Goal: Participate in discussion

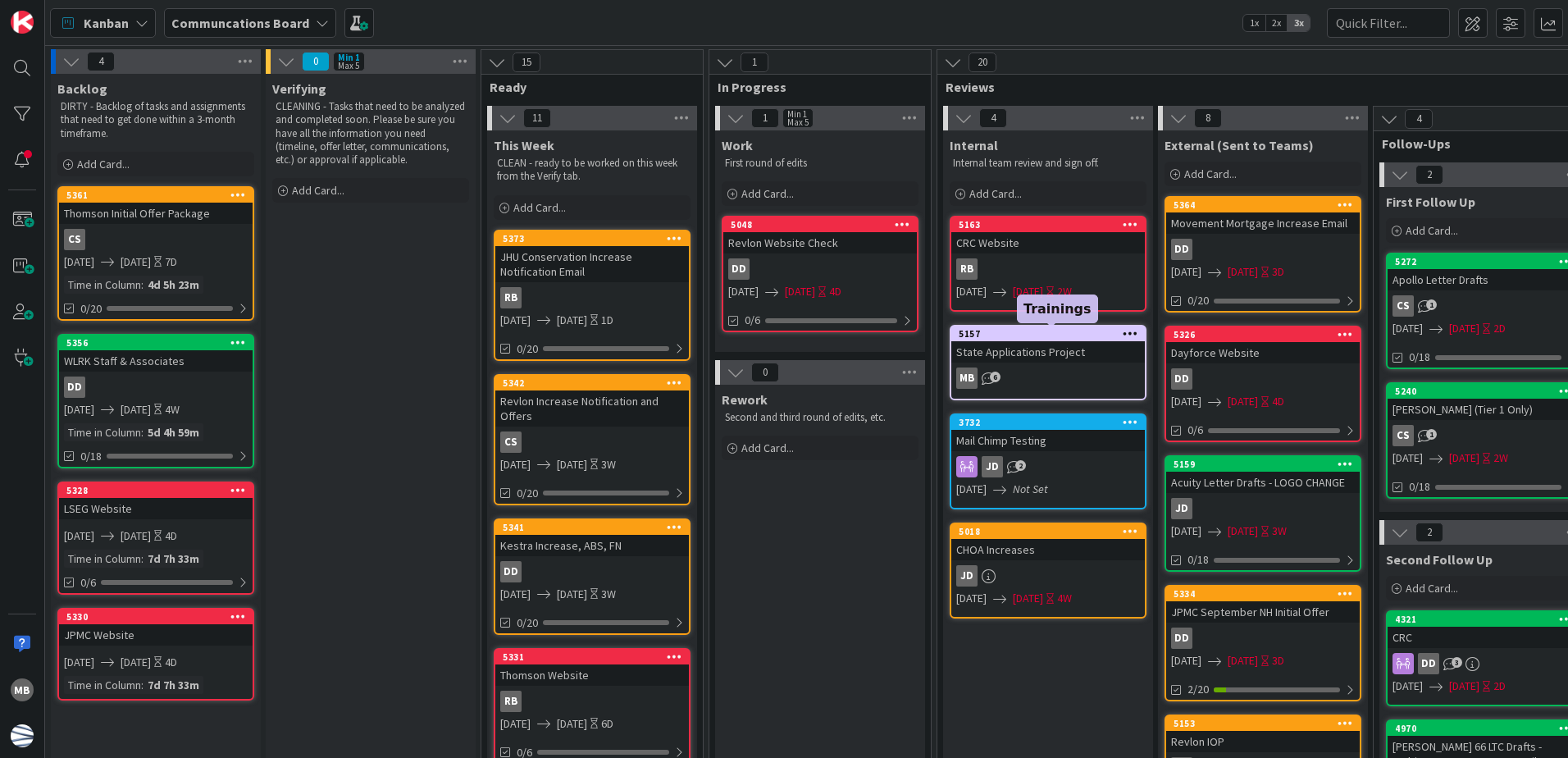
click at [1038, 333] on div "5157" at bounding box center [1052, 333] width 186 height 11
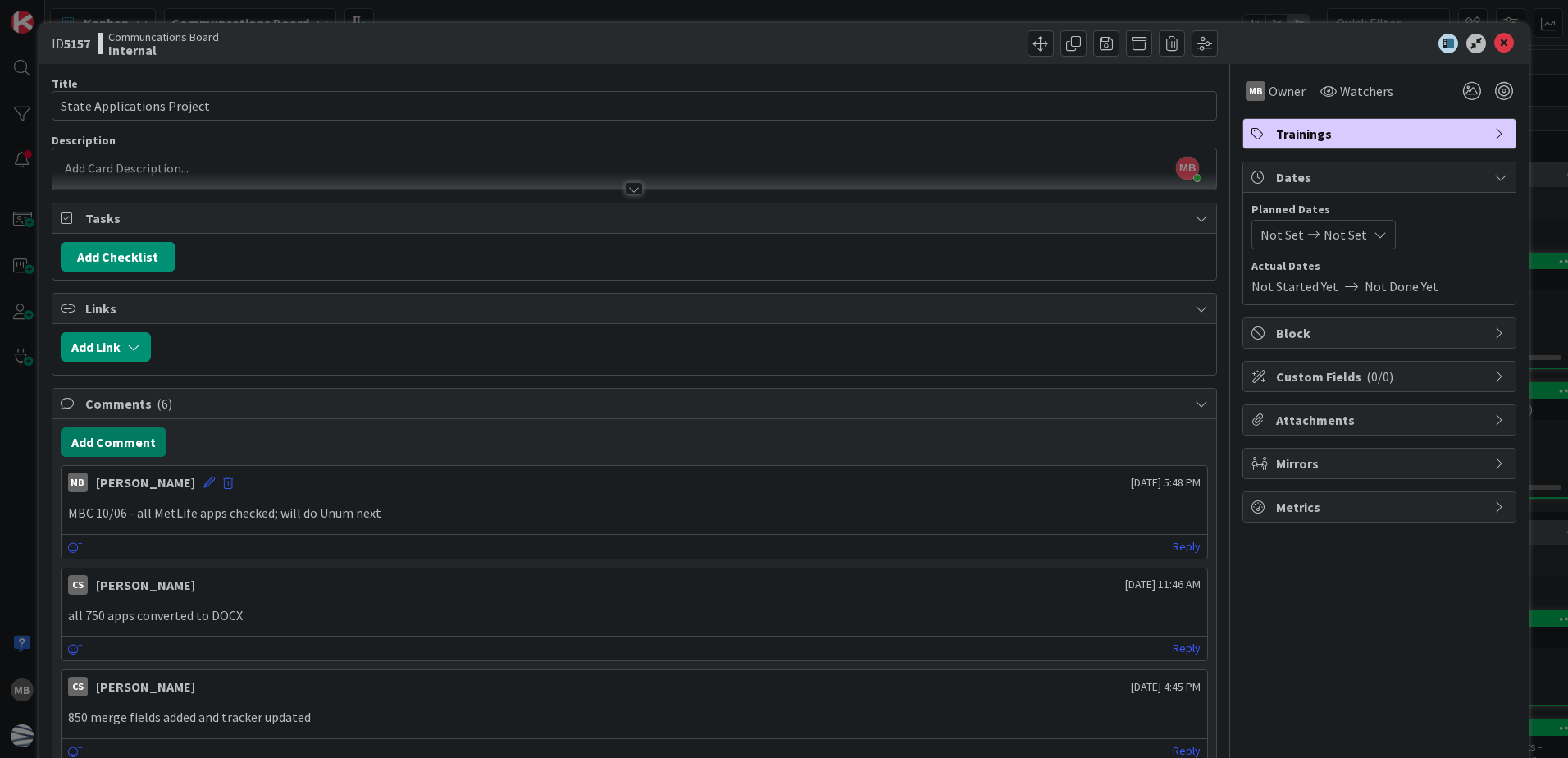
click at [104, 445] on button "Add Comment" at bounding box center [113, 442] width 106 height 29
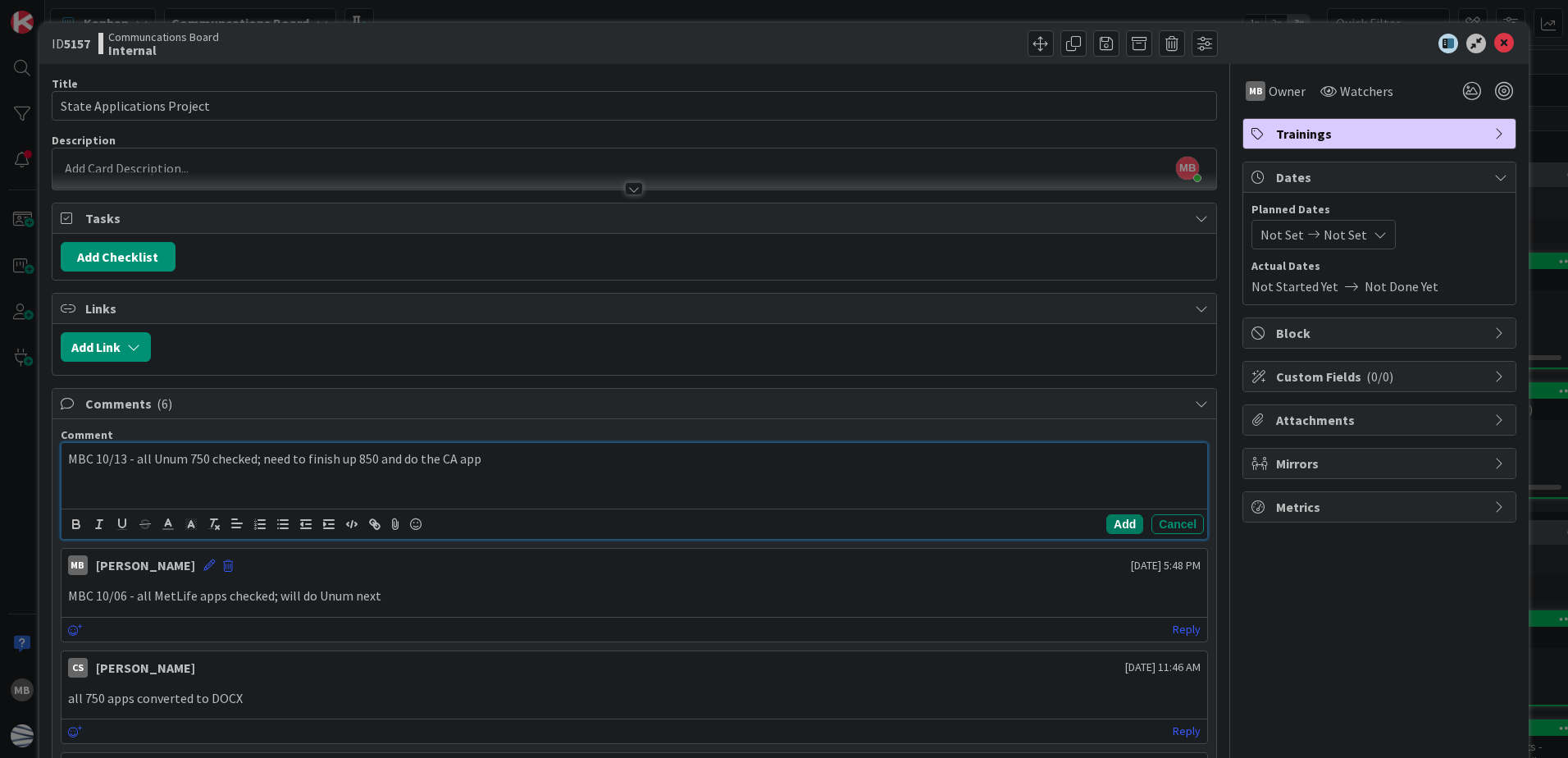
click at [1118, 525] on button "Add" at bounding box center [1124, 524] width 37 height 20
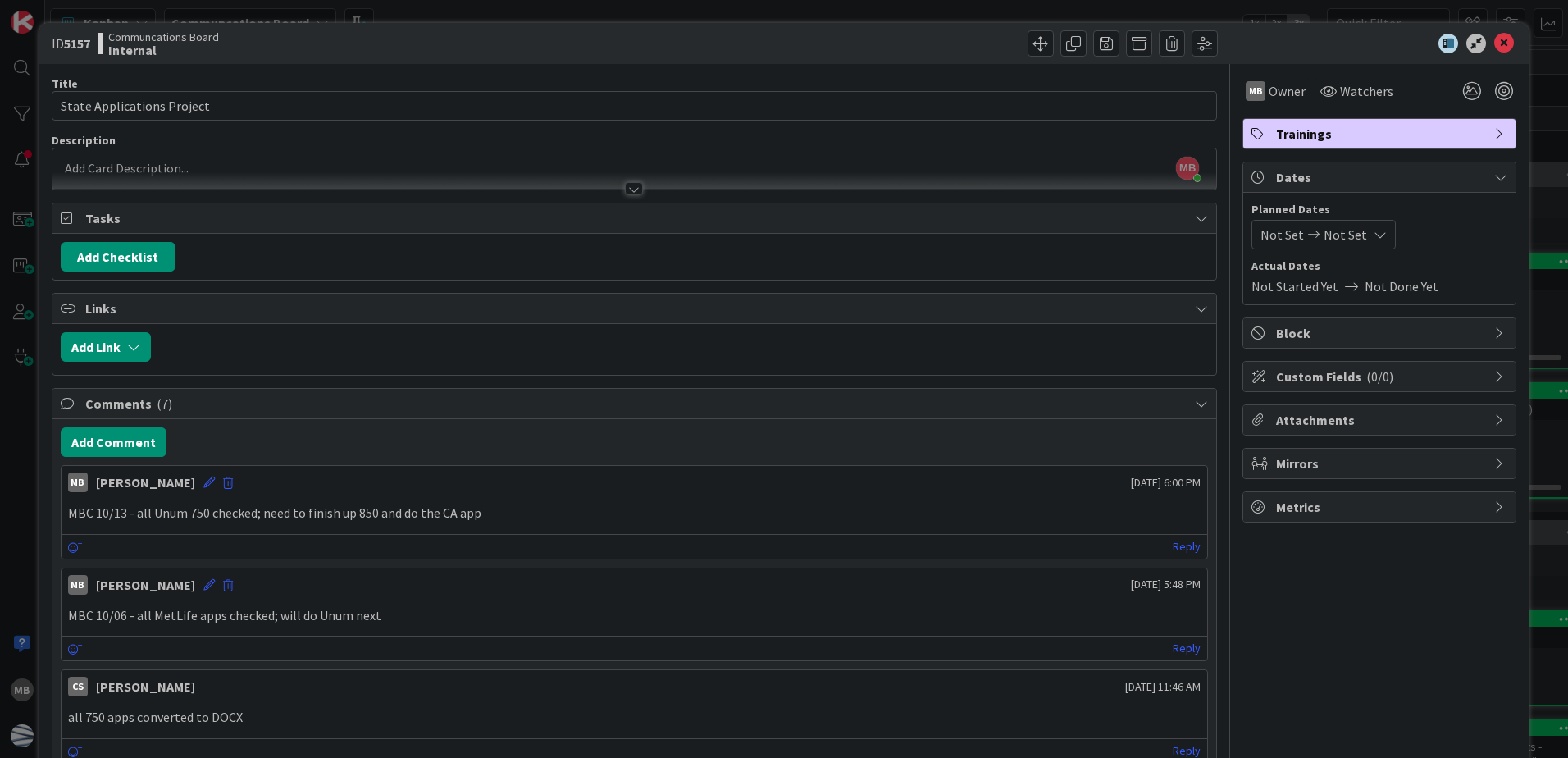
click at [1497, 35] on icon at bounding box center [1504, 43] width 20 height 20
